Goal: Task Accomplishment & Management: Use online tool/utility

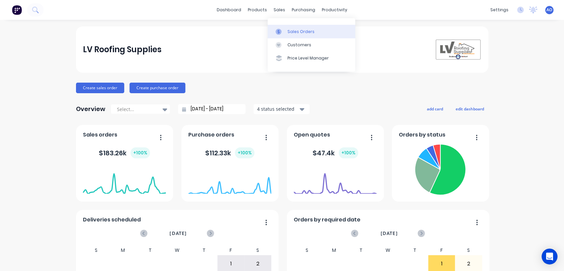
click at [288, 34] on div "Sales Orders" at bounding box center [301, 32] width 27 height 6
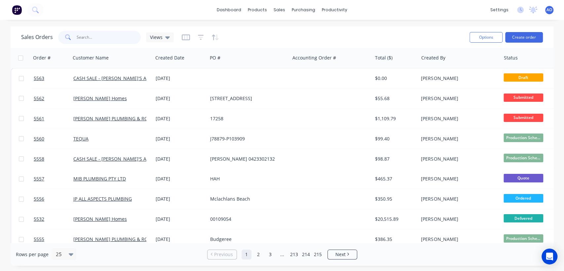
click at [106, 32] on input "text" at bounding box center [109, 37] width 64 height 13
type input "5543"
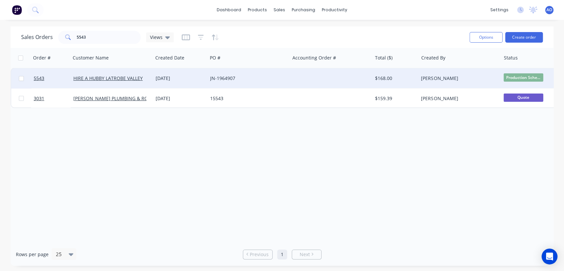
click at [193, 74] on div "[DATE]" at bounding box center [180, 78] width 55 height 20
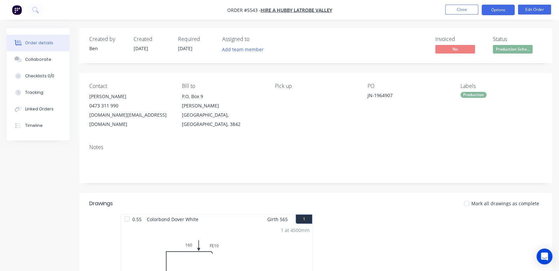
click at [503, 13] on button "Options" at bounding box center [497, 10] width 33 height 11
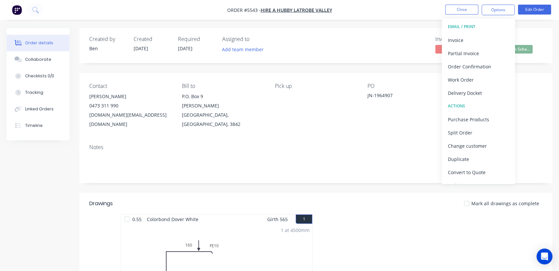
click at [497, 32] on button "EMAIL / PRINT" at bounding box center [478, 26] width 73 height 13
click at [494, 38] on div "Invoice" at bounding box center [478, 40] width 61 height 10
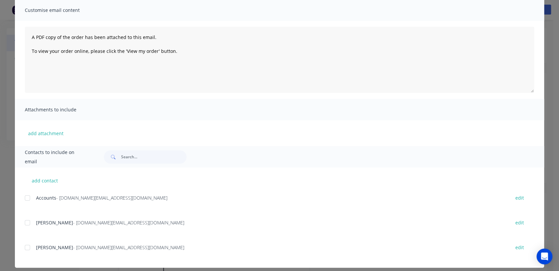
scroll to position [55, 0]
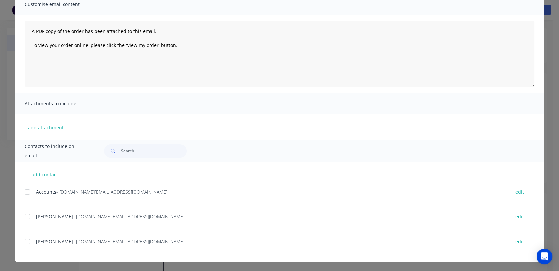
click at [25, 191] on div at bounding box center [27, 191] width 13 height 13
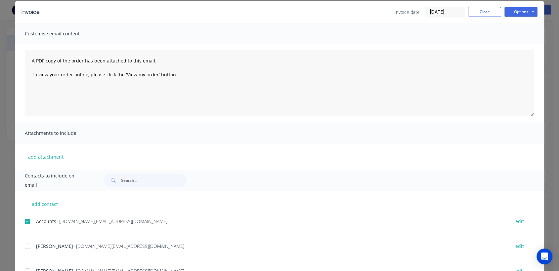
scroll to position [11, 0]
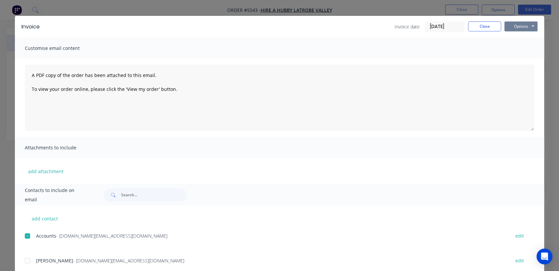
click at [512, 27] on button "Options" at bounding box center [520, 26] width 33 height 10
click at [513, 59] on button "Email" at bounding box center [525, 60] width 42 height 11
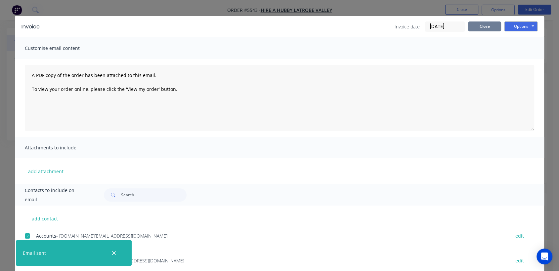
click at [477, 27] on button "Close" at bounding box center [484, 26] width 33 height 10
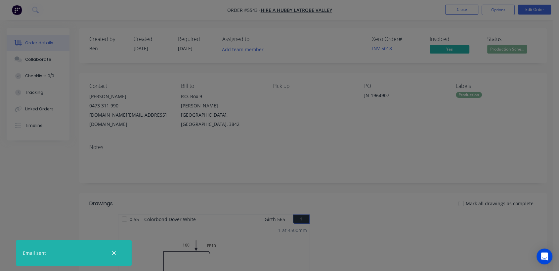
scroll to position [0, 0]
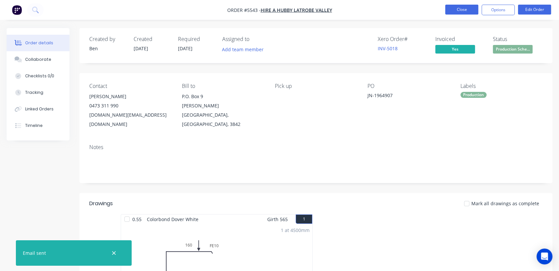
click at [470, 11] on button "Close" at bounding box center [461, 10] width 33 height 10
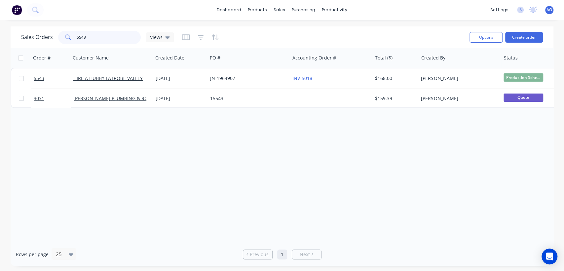
click at [108, 40] on input "5543" at bounding box center [109, 37] width 64 height 13
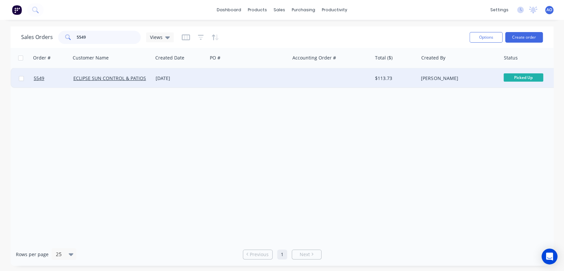
type input "5549"
click at [203, 84] on div "[DATE]" at bounding box center [180, 78] width 55 height 20
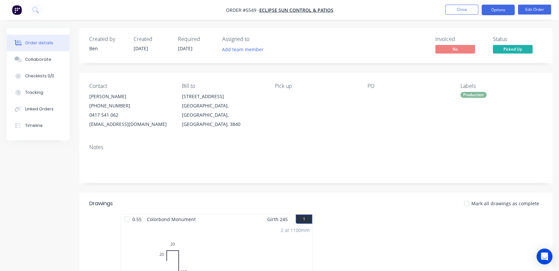
click at [503, 9] on button "Options" at bounding box center [497, 10] width 33 height 11
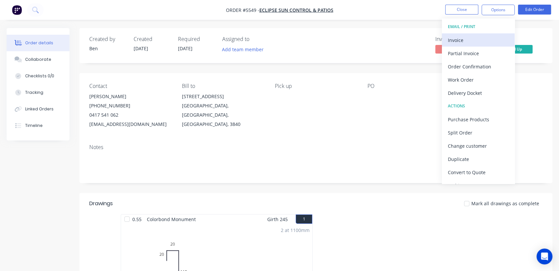
click at [463, 38] on div "Invoice" at bounding box center [478, 40] width 61 height 10
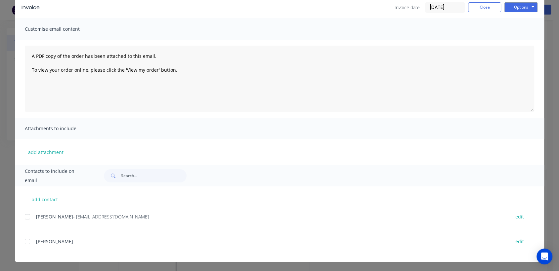
scroll to position [15, 0]
click at [23, 218] on div at bounding box center [27, 216] width 13 height 13
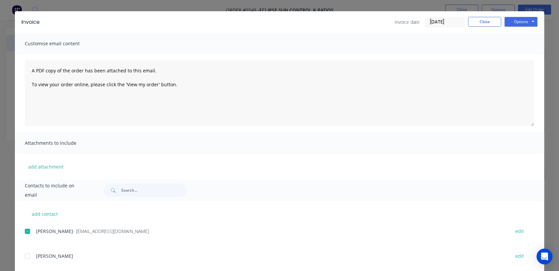
scroll to position [0, 0]
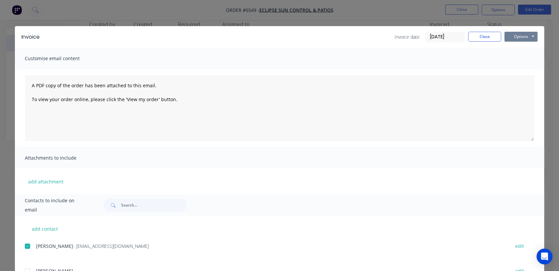
click at [521, 39] on button "Options" at bounding box center [520, 37] width 33 height 10
click at [508, 74] on button "Email" at bounding box center [525, 70] width 42 height 11
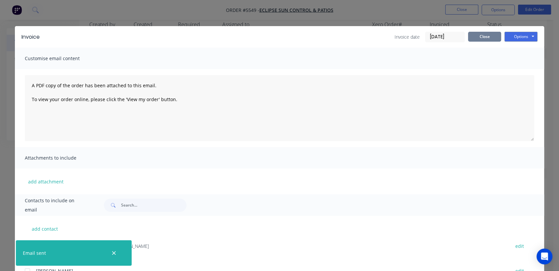
click at [486, 38] on button "Close" at bounding box center [484, 37] width 33 height 10
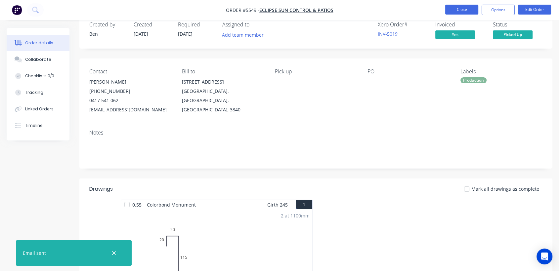
click at [472, 10] on button "Close" at bounding box center [461, 10] width 33 height 10
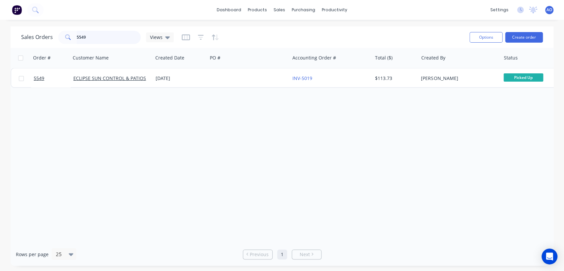
click at [102, 37] on input "5549" at bounding box center [109, 37] width 64 height 13
type input "5543"
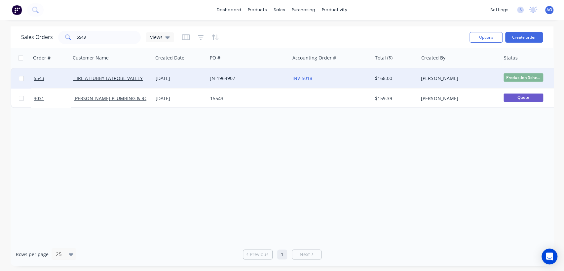
click at [524, 76] on span "Production Sche..." at bounding box center [524, 77] width 40 height 8
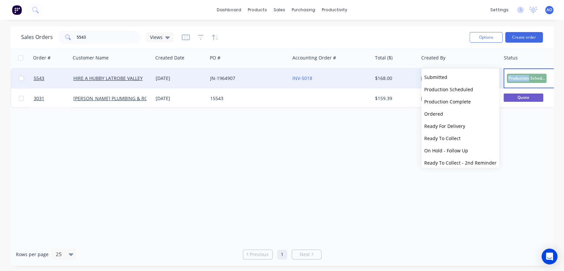
click at [524, 76] on div "Production Scheduled" at bounding box center [537, 78] width 66 height 20
click at [339, 82] on div "INV-5018" at bounding box center [331, 78] width 82 height 20
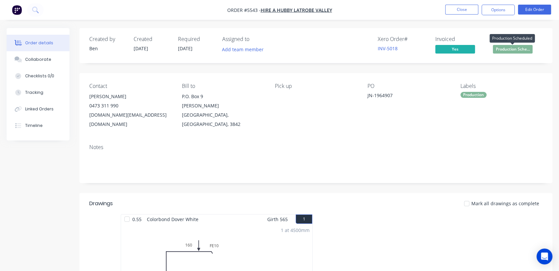
drag, startPoint x: 499, startPoint y: 51, endPoint x: 521, endPoint y: 46, distance: 22.6
click at [521, 46] on span "Production Sche..." at bounding box center [512, 49] width 40 height 8
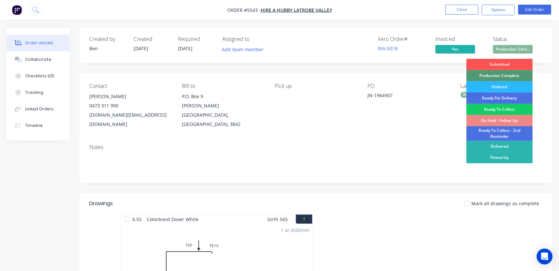
click at [487, 105] on div "Ready To Collect" at bounding box center [499, 109] width 66 height 11
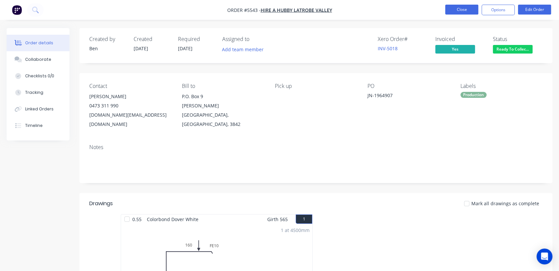
click at [462, 7] on button "Close" at bounding box center [461, 10] width 33 height 10
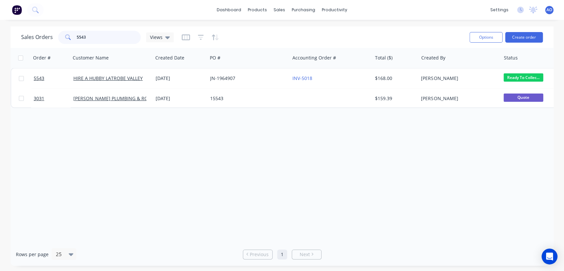
click at [92, 38] on input "5543" at bounding box center [109, 37] width 64 height 13
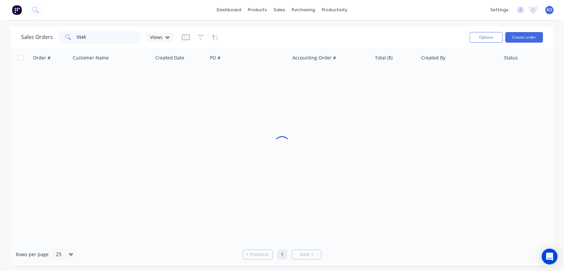
type input "5545"
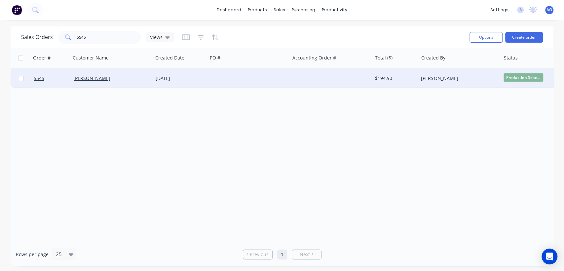
click at [187, 87] on div "[DATE]" at bounding box center [180, 78] width 55 height 20
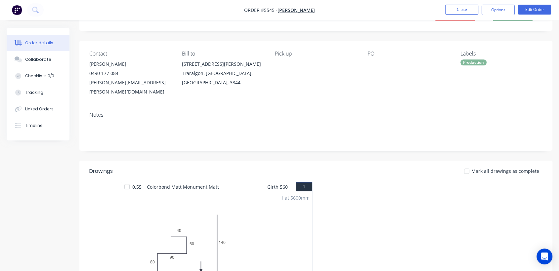
scroll to position [29, 0]
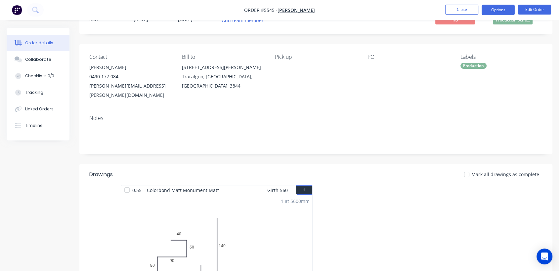
click at [496, 11] on button "Options" at bounding box center [497, 10] width 33 height 11
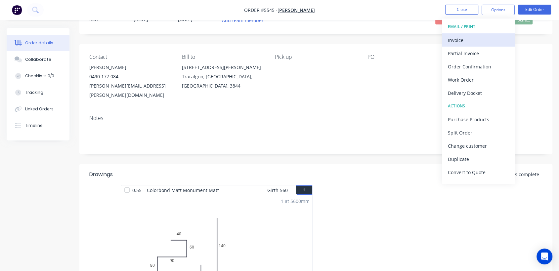
click at [465, 39] on div "Invoice" at bounding box center [478, 40] width 61 height 10
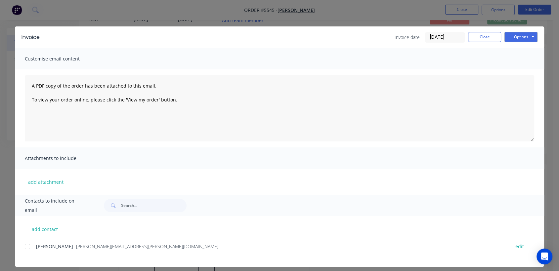
click at [23, 246] on div at bounding box center [27, 246] width 13 height 13
click at [516, 36] on button "Options" at bounding box center [520, 37] width 33 height 10
click at [514, 67] on button "Email" at bounding box center [525, 70] width 42 height 11
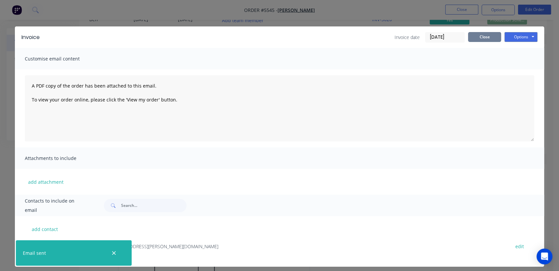
click at [476, 40] on button "Close" at bounding box center [484, 37] width 33 height 10
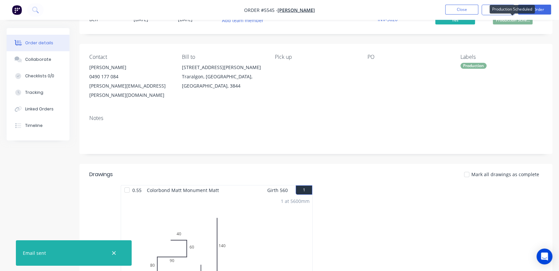
click at [510, 22] on span "Production Sche..." at bounding box center [512, 20] width 40 height 8
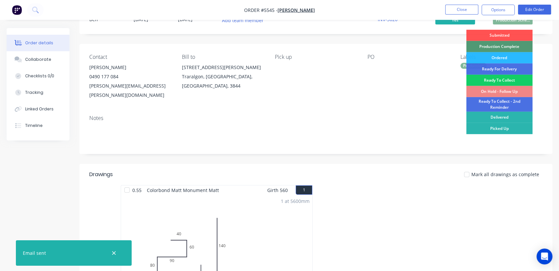
click at [497, 80] on div "Ready To Collect" at bounding box center [499, 80] width 66 height 11
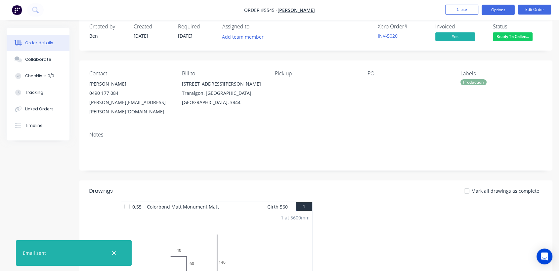
scroll to position [0, 0]
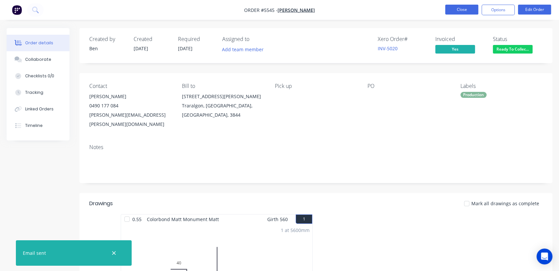
click at [465, 7] on button "Close" at bounding box center [461, 10] width 33 height 10
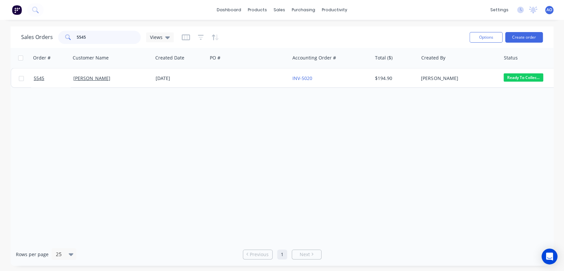
click at [115, 40] on input "5545" at bounding box center [109, 37] width 64 height 13
type input "5541"
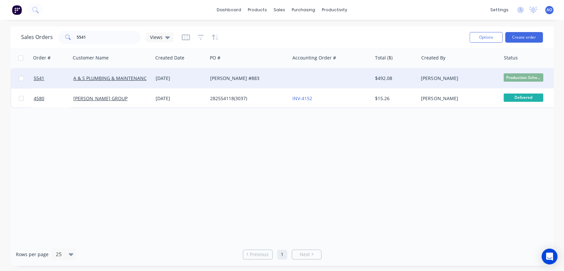
click at [181, 76] on div "[DATE]" at bounding box center [180, 78] width 49 height 7
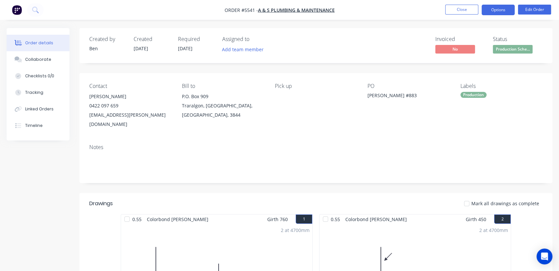
click at [508, 9] on button "Options" at bounding box center [497, 10] width 33 height 11
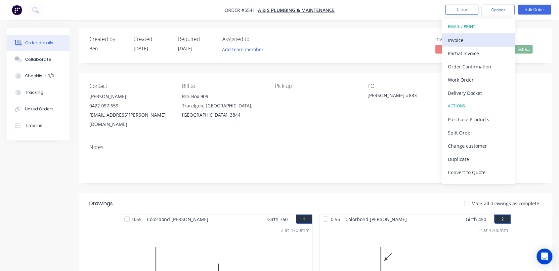
click at [468, 40] on div "Invoice" at bounding box center [478, 40] width 61 height 10
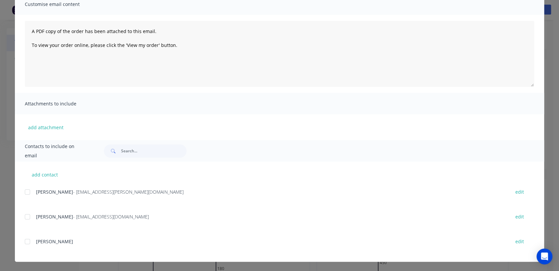
scroll to position [15, 0]
click at [24, 190] on div at bounding box center [27, 191] width 13 height 13
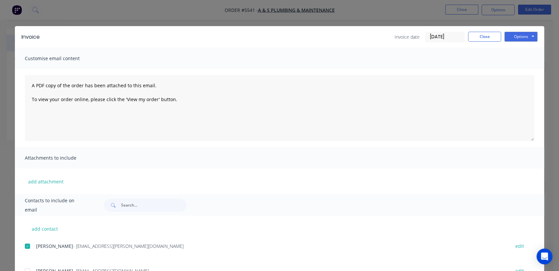
scroll to position [0, 0]
click at [512, 38] on button "Options" at bounding box center [520, 37] width 33 height 10
click at [513, 72] on button "Email" at bounding box center [525, 70] width 42 height 11
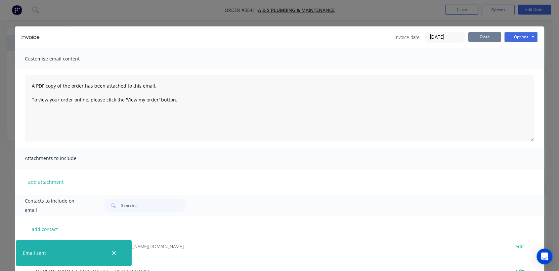
click at [473, 38] on button "Close" at bounding box center [484, 37] width 33 height 10
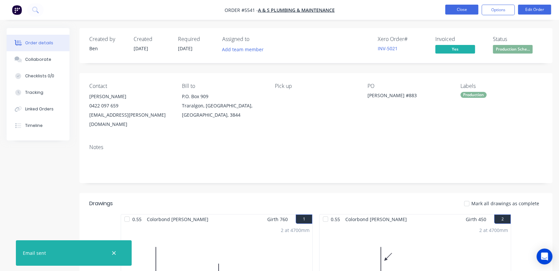
click at [470, 11] on button "Close" at bounding box center [461, 10] width 33 height 10
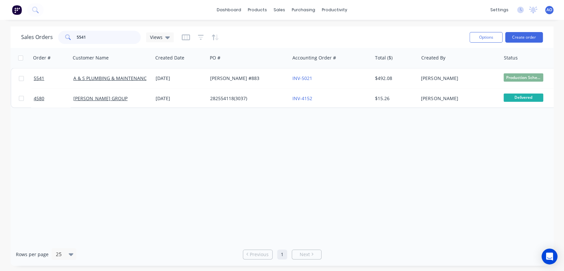
click at [115, 41] on input "5541" at bounding box center [109, 37] width 64 height 13
type input "5542"
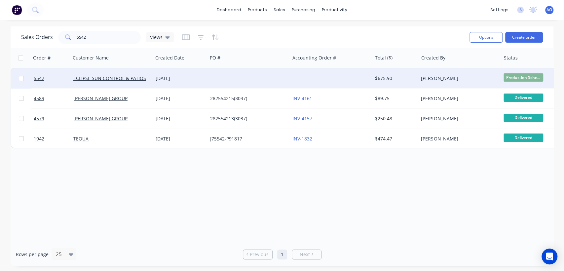
click at [217, 75] on div at bounding box center [249, 78] width 82 height 20
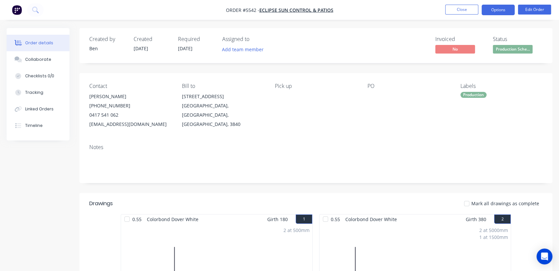
click at [493, 10] on button "Options" at bounding box center [497, 10] width 33 height 11
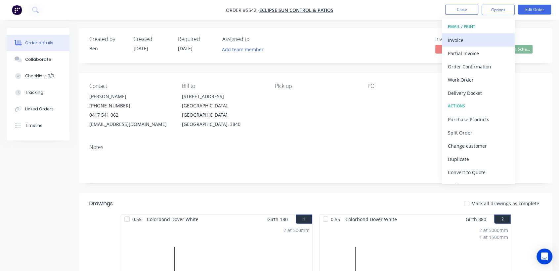
click at [458, 41] on div "Invoice" at bounding box center [478, 40] width 61 height 10
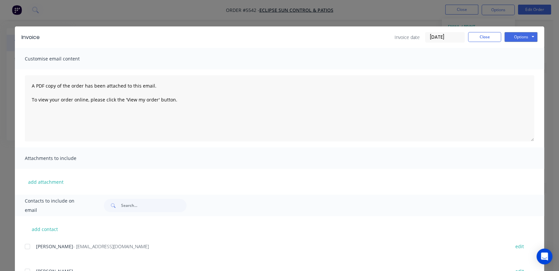
scroll to position [15, 0]
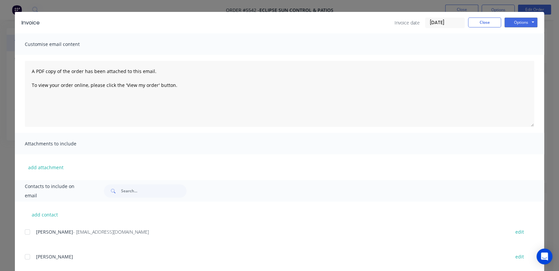
click at [23, 232] on div at bounding box center [27, 231] width 13 height 13
click at [522, 20] on button "Options" at bounding box center [520, 23] width 33 height 10
click at [523, 54] on button "Email" at bounding box center [525, 56] width 42 height 11
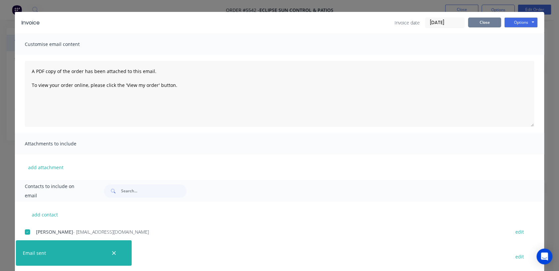
click at [485, 22] on button "Close" at bounding box center [484, 23] width 33 height 10
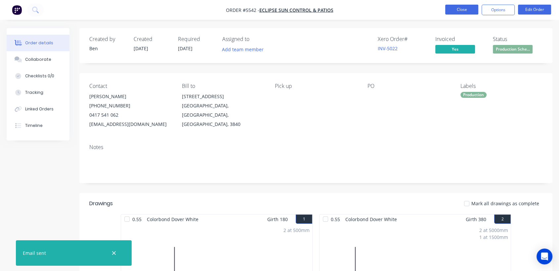
click at [468, 5] on button "Close" at bounding box center [461, 10] width 33 height 10
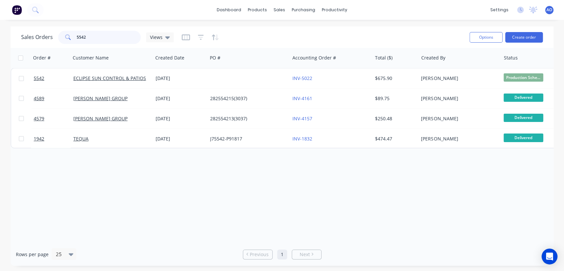
click at [107, 38] on input "5542" at bounding box center [109, 37] width 64 height 13
type input "5533"
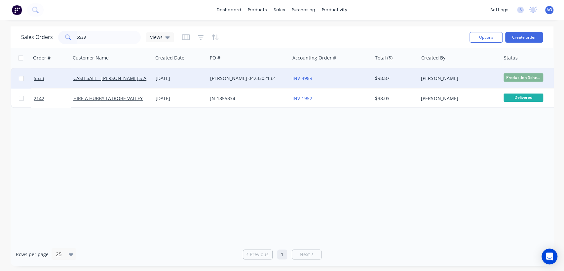
click at [229, 80] on div "[PERSON_NAME] 0423302132" at bounding box center [246, 78] width 73 height 7
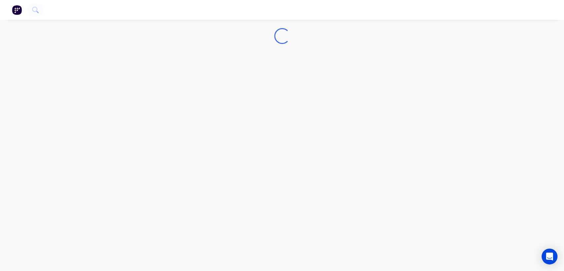
click at [229, 80] on div "Loading..." at bounding box center [282, 135] width 564 height 271
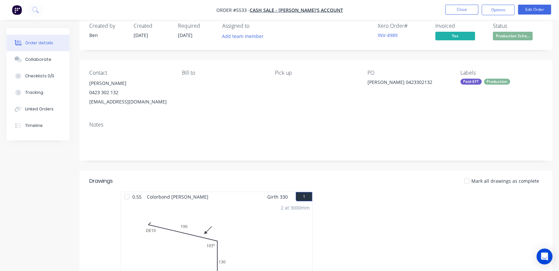
scroll to position [15, 0]
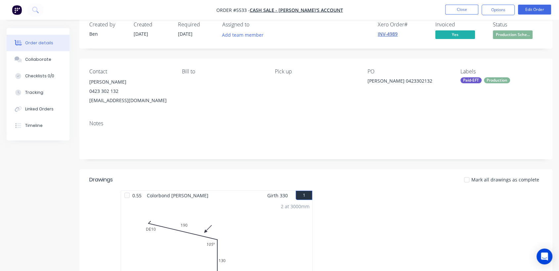
click at [384, 31] on link "INV-4989" at bounding box center [387, 34] width 20 height 6
click at [451, 11] on button "Close" at bounding box center [461, 10] width 33 height 10
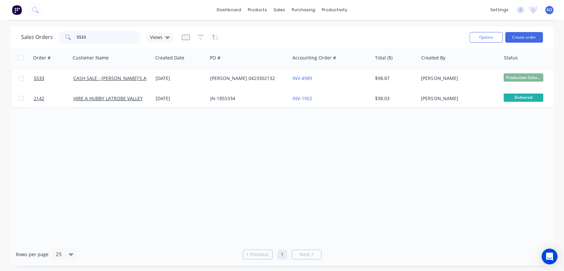
click at [115, 33] on input "5533" at bounding box center [109, 37] width 64 height 13
type input "5525"
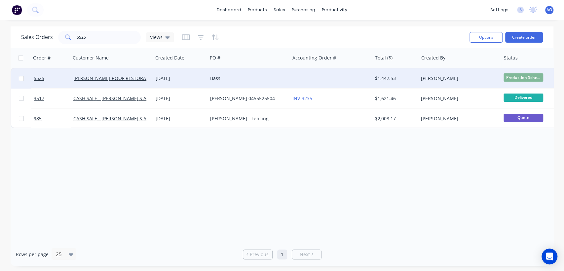
click at [329, 85] on div at bounding box center [331, 78] width 82 height 20
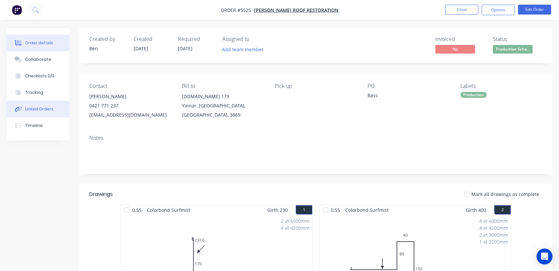
click at [48, 103] on button "Linked Orders" at bounding box center [38, 109] width 63 height 17
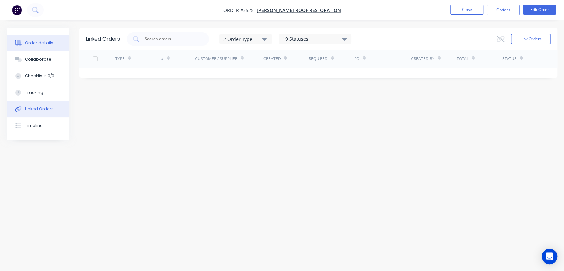
click at [35, 37] on button "Order details" at bounding box center [38, 43] width 63 height 17
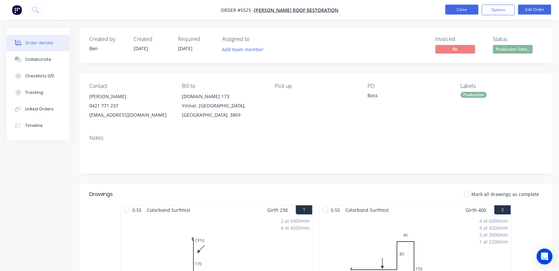
click at [463, 14] on button "Close" at bounding box center [461, 10] width 33 height 10
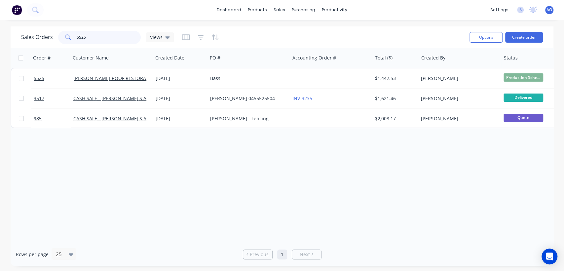
click at [111, 40] on input "5525" at bounding box center [109, 37] width 64 height 13
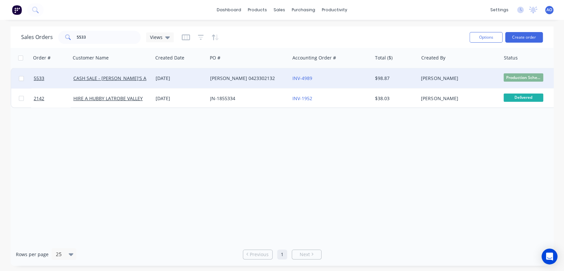
drag, startPoint x: 486, startPoint y: 76, endPoint x: 523, endPoint y: 78, distance: 37.4
click at [523, 78] on div "5533 CASH SALE - [PERSON_NAME]'S ACCOUNT [DATE] [PERSON_NAME] 0423302132 INV-49…" at bounding box center [319, 78] width 617 height 20
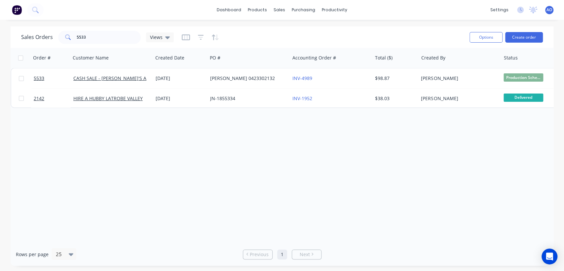
click at [516, 142] on div "Order # Customer Name Created Date PO # Accounting Order # Total ($) Created By…" at bounding box center [282, 145] width 543 height 195
click at [497, 130] on div "Order # Customer Name Created Date PO # Accounting Order # Total ($) Created By…" at bounding box center [282, 145] width 543 height 195
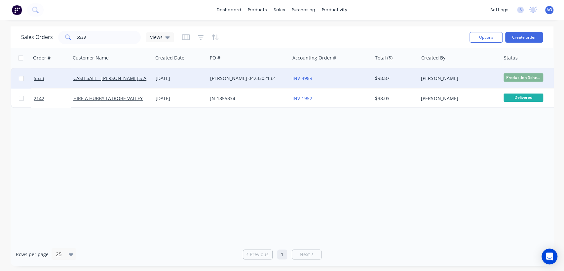
click at [517, 81] on span "Production Sche..." at bounding box center [524, 77] width 40 height 8
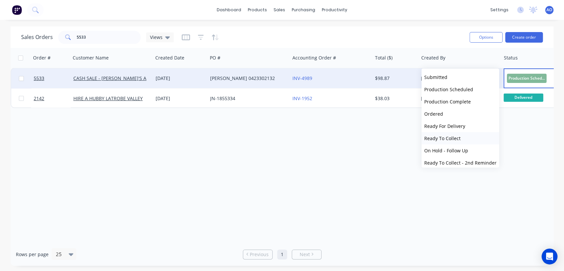
click at [463, 140] on button "Ready To Collect" at bounding box center [461, 138] width 78 height 12
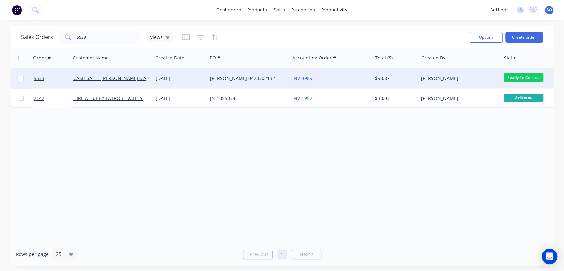
click at [262, 133] on div "Order # Customer Name Created Date PO # Accounting Order # Total ($) Created By…" at bounding box center [282, 145] width 543 height 195
click at [105, 40] on input "5533" at bounding box center [109, 37] width 64 height 13
type input "5542"
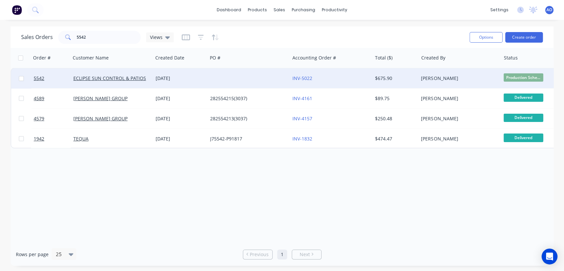
click at [534, 75] on span "Production Sche..." at bounding box center [524, 77] width 40 height 8
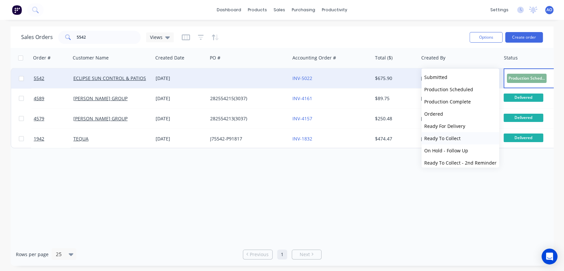
click at [441, 140] on span "Ready To Collect" at bounding box center [442, 138] width 36 height 6
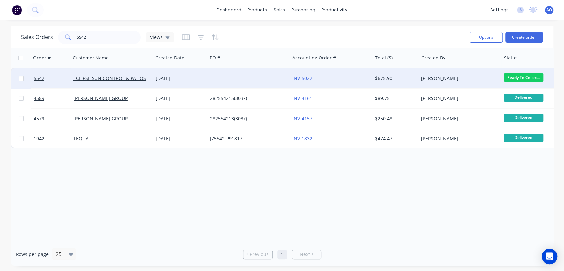
click at [550, 9] on span "AO" at bounding box center [550, 10] width 6 height 6
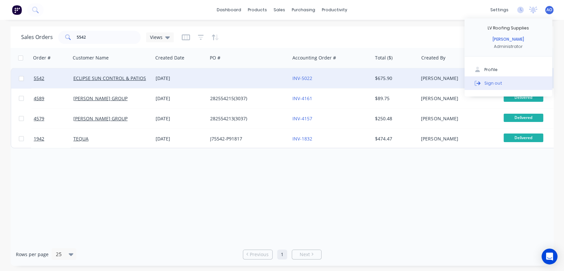
click at [496, 83] on div "Sign out" at bounding box center [494, 83] width 18 height 6
